Goal: Information Seeking & Learning: Learn about a topic

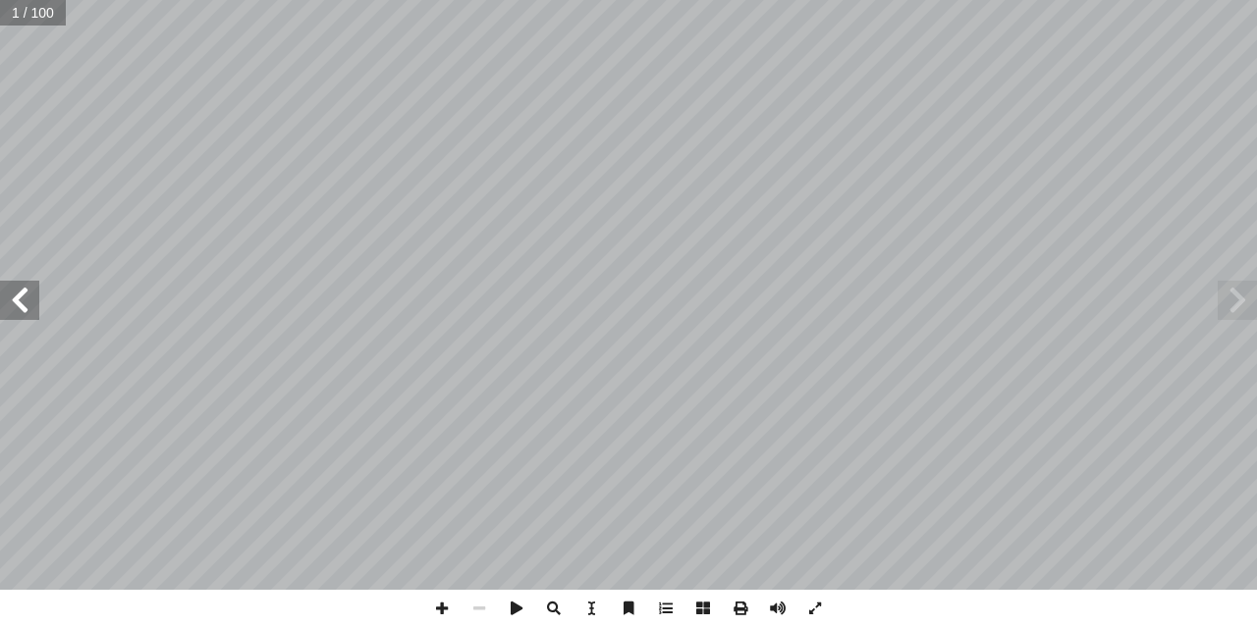
click at [11, 11] on input "text" at bounding box center [33, 13] width 66 height 26
type input "*"
click at [1246, 311] on span at bounding box center [1236, 300] width 39 height 39
click at [21, 303] on span at bounding box center [19, 300] width 39 height 39
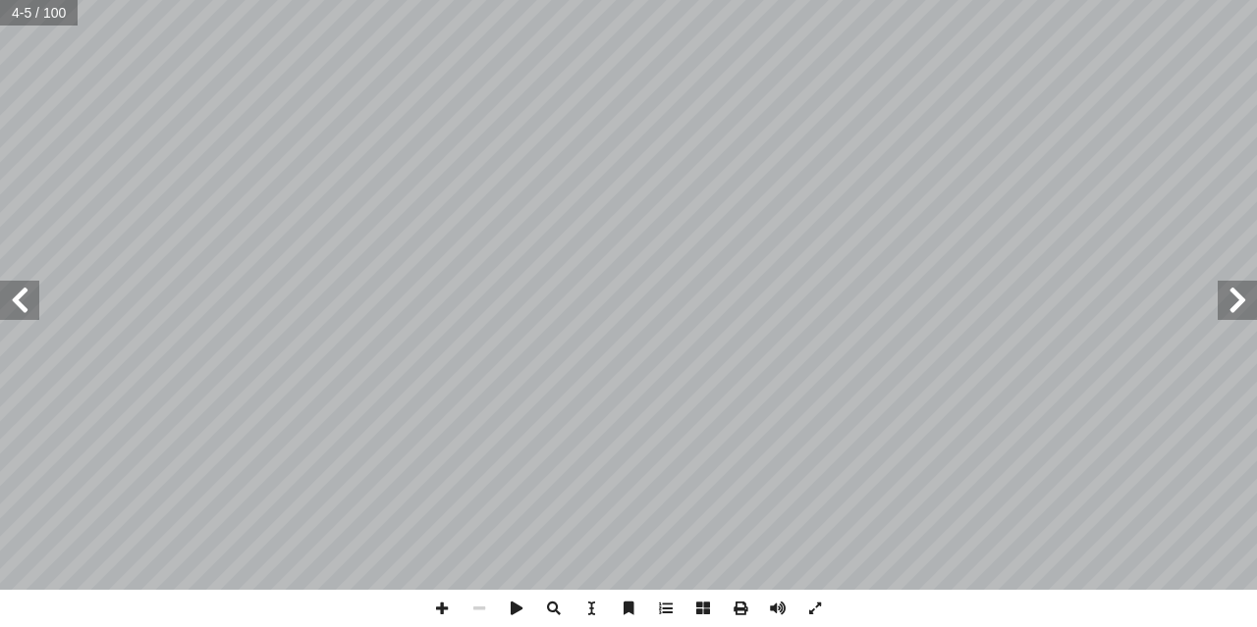
click at [21, 303] on span at bounding box center [19, 300] width 39 height 39
click at [1245, 307] on span at bounding box center [1236, 300] width 39 height 39
click at [439, 609] on span at bounding box center [441, 608] width 37 height 37
